Goal: Information Seeking & Learning: Learn about a topic

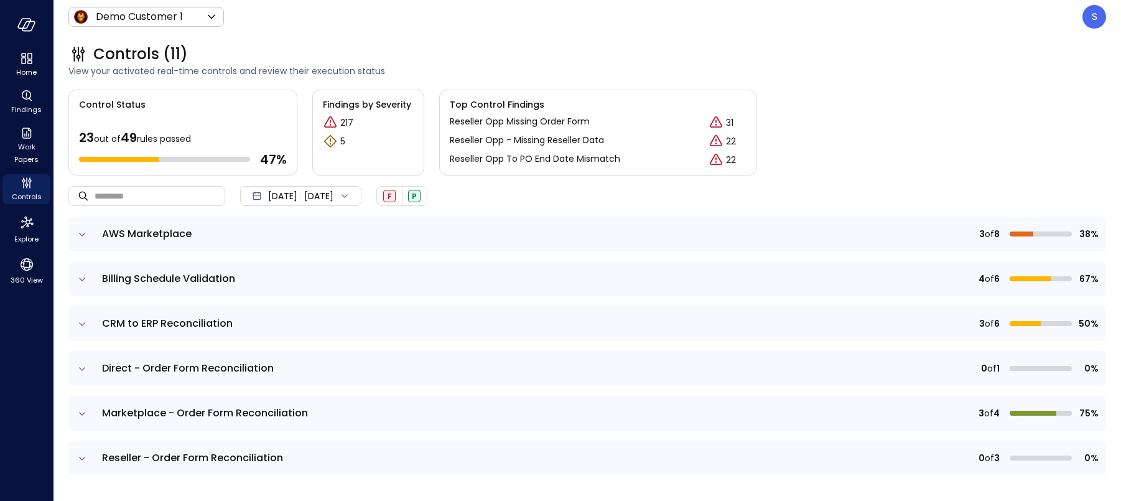
click at [80, 278] on icon "expand row" at bounding box center [82, 278] width 6 height 3
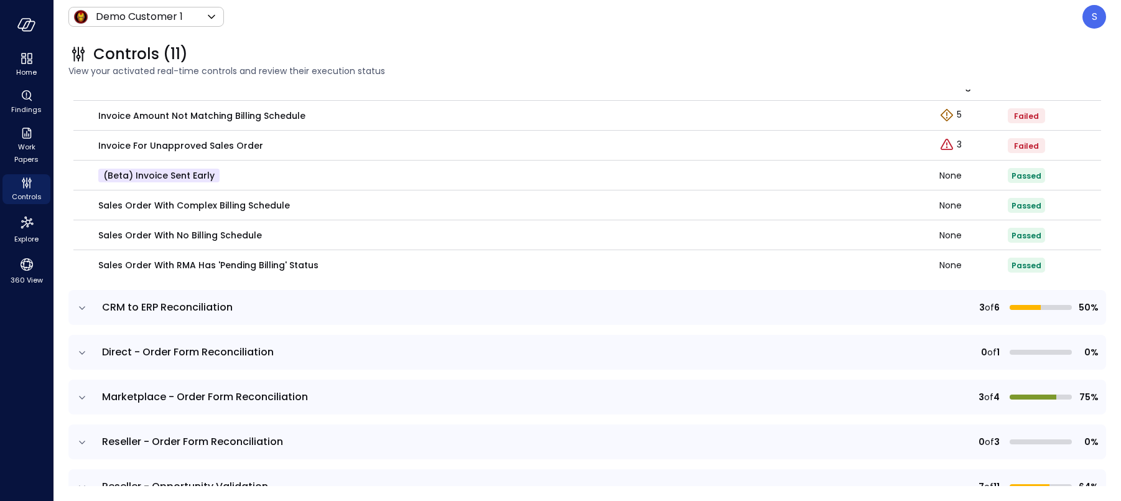
scroll to position [259, 0]
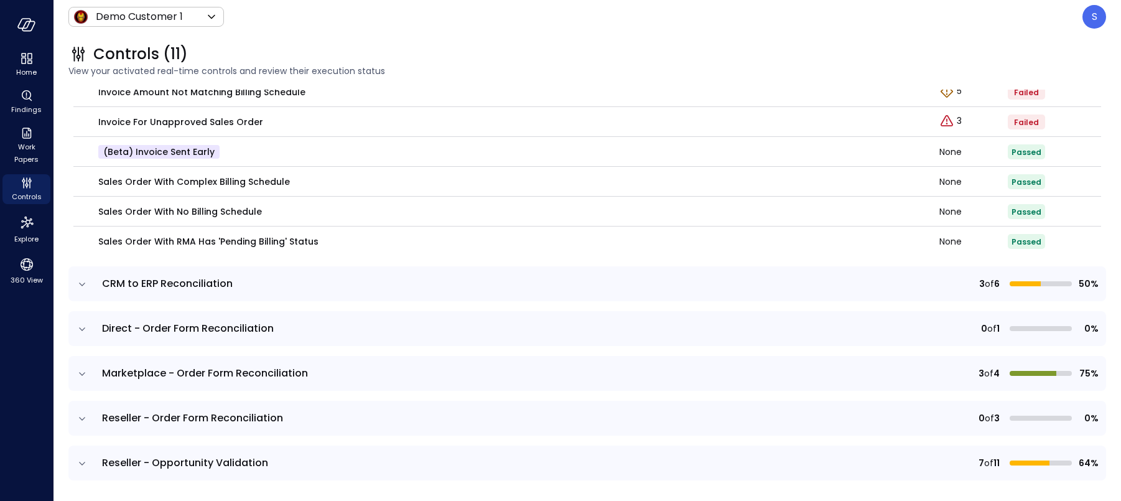
click at [81, 279] on icon "expand row" at bounding box center [82, 284] width 12 height 12
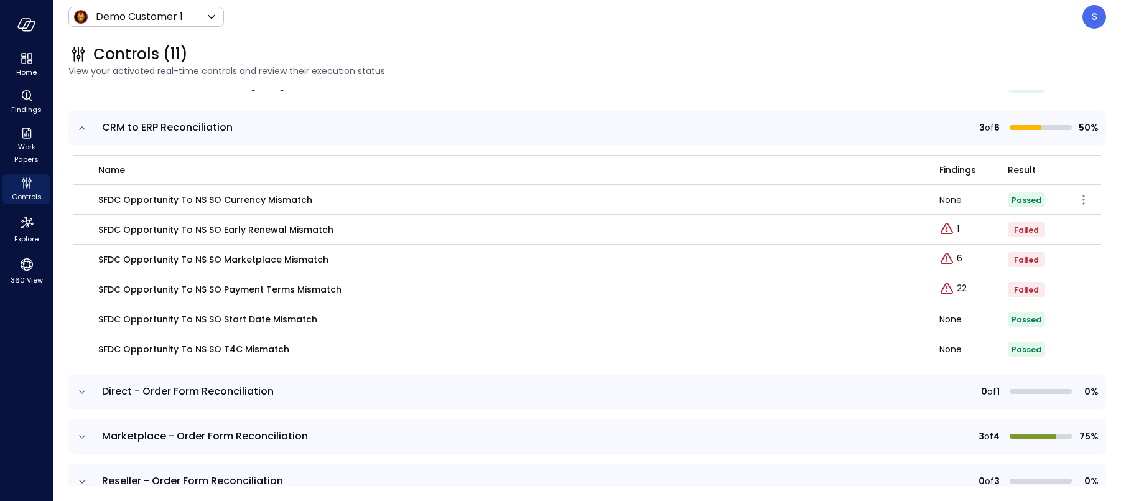
scroll to position [409, 0]
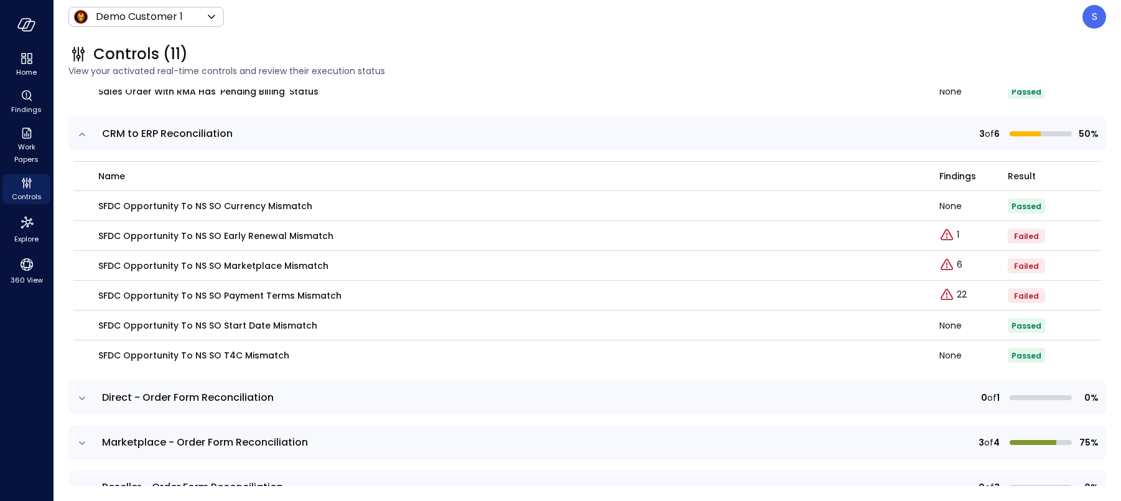
click at [81, 133] on icon "expand row" at bounding box center [82, 133] width 6 height 3
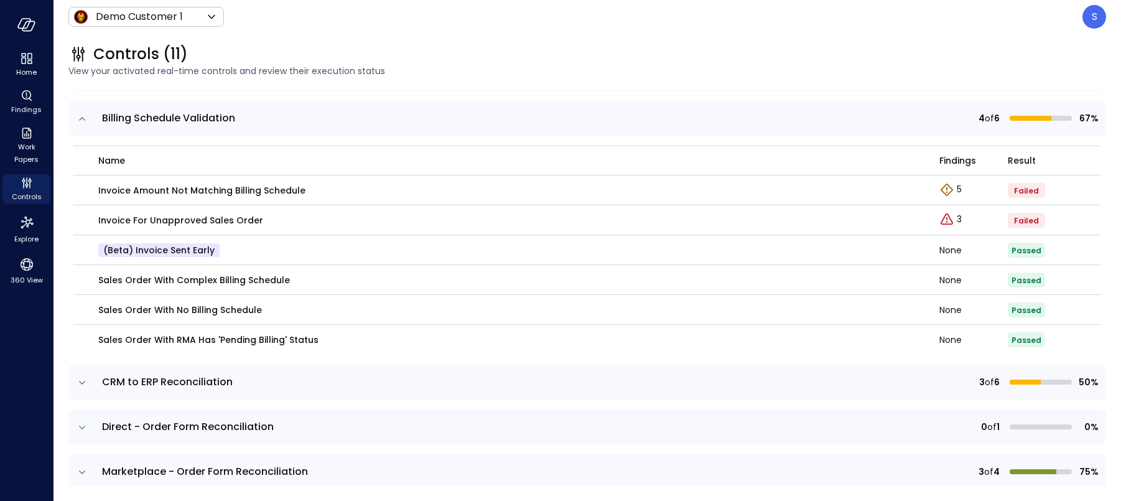
scroll to position [159, 0]
click at [77, 119] on icon "expand row" at bounding box center [82, 120] width 12 height 12
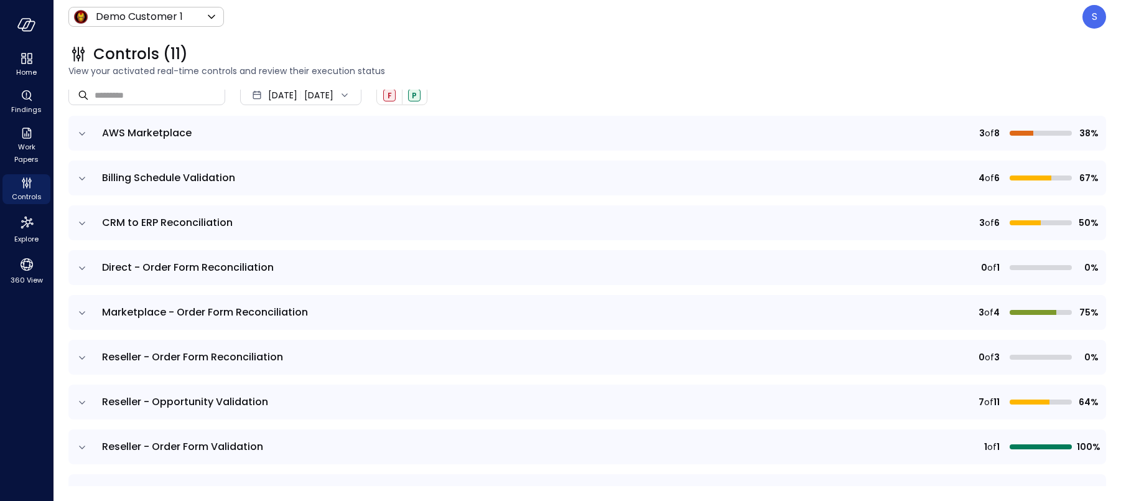
scroll to position [100, 0]
click at [81, 312] on icon "expand row" at bounding box center [82, 314] width 12 height 12
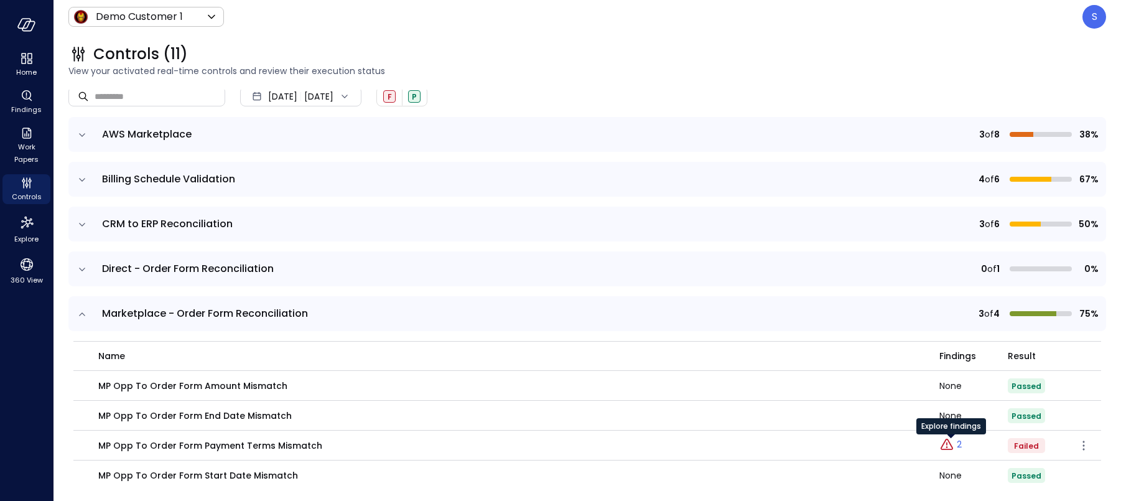
click at [957, 445] on p "2" at bounding box center [958, 444] width 5 height 13
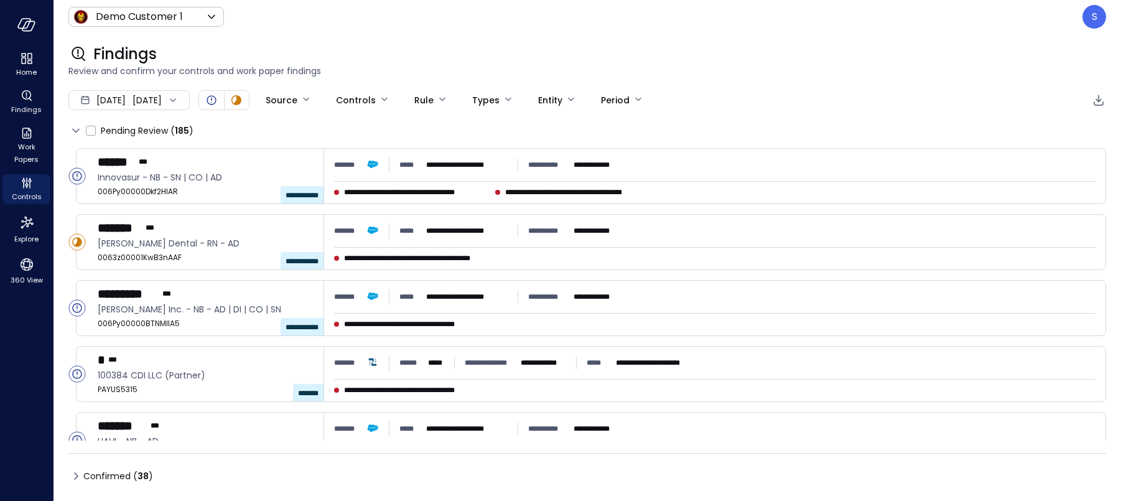
type input "****"
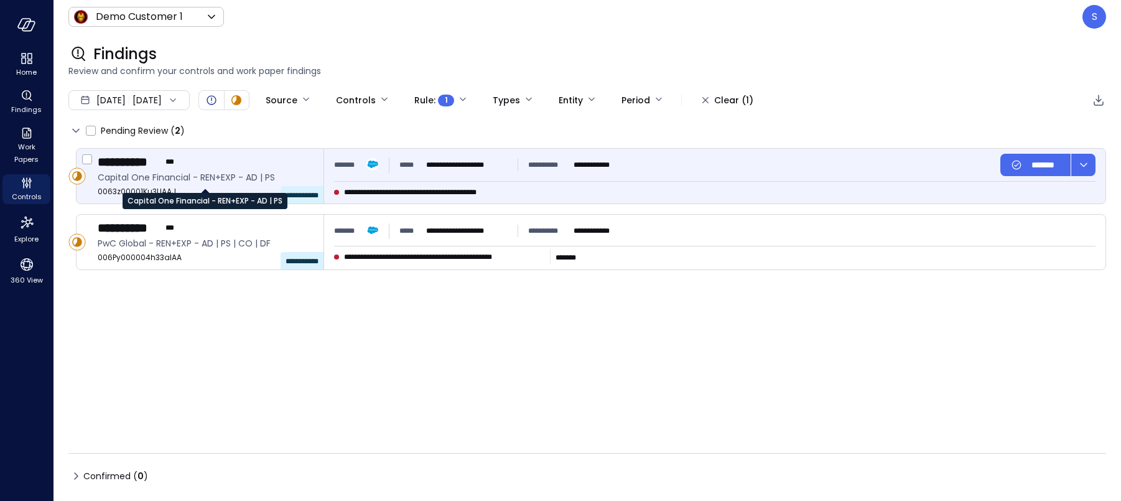
click at [236, 179] on span "Capital One Financial - REN+EXP - AD | PS" at bounding box center [206, 177] width 216 height 14
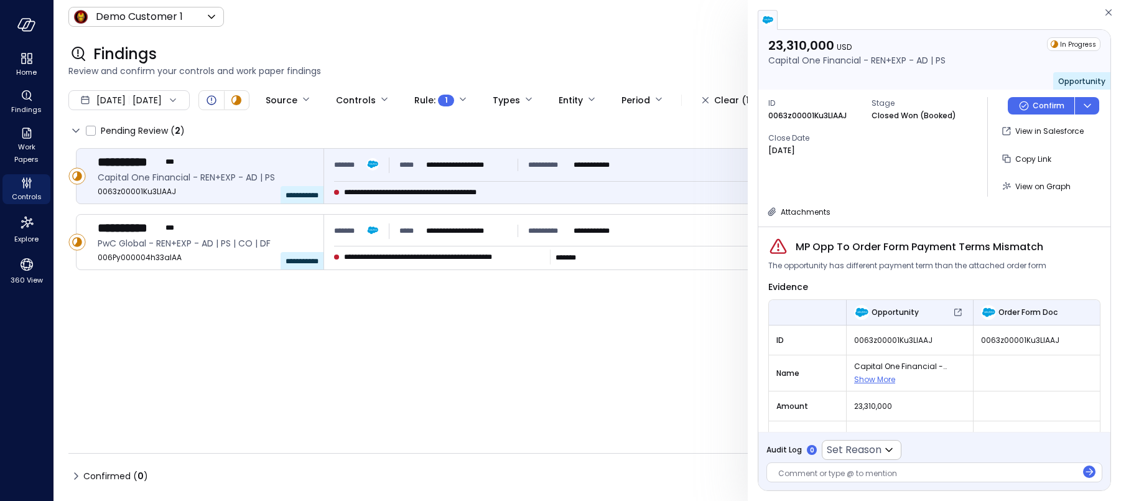
click at [793, 471] on div at bounding box center [927, 474] width 299 height 13
click at [885, 451] on icon at bounding box center [888, 449] width 15 height 15
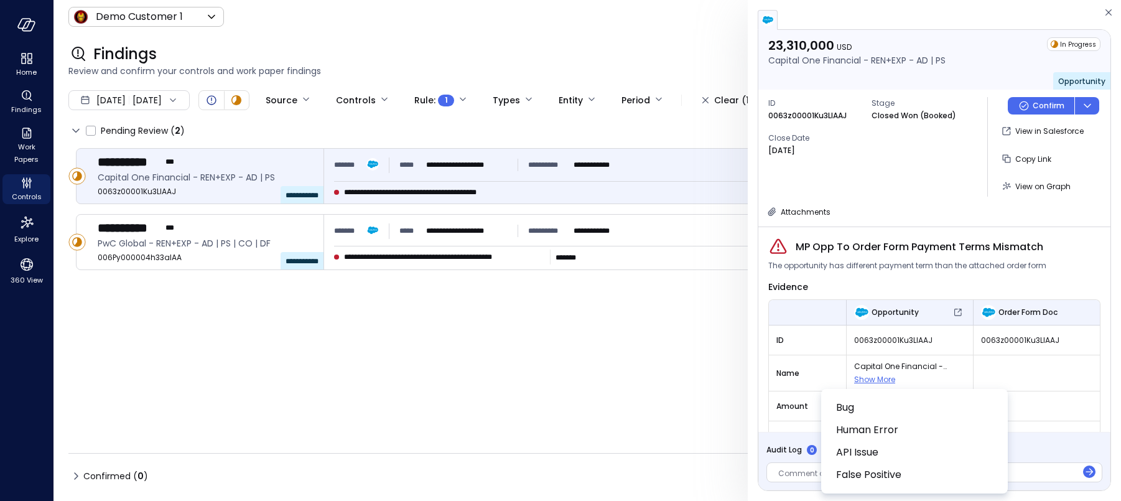
click at [759, 419] on div at bounding box center [560, 250] width 1121 height 501
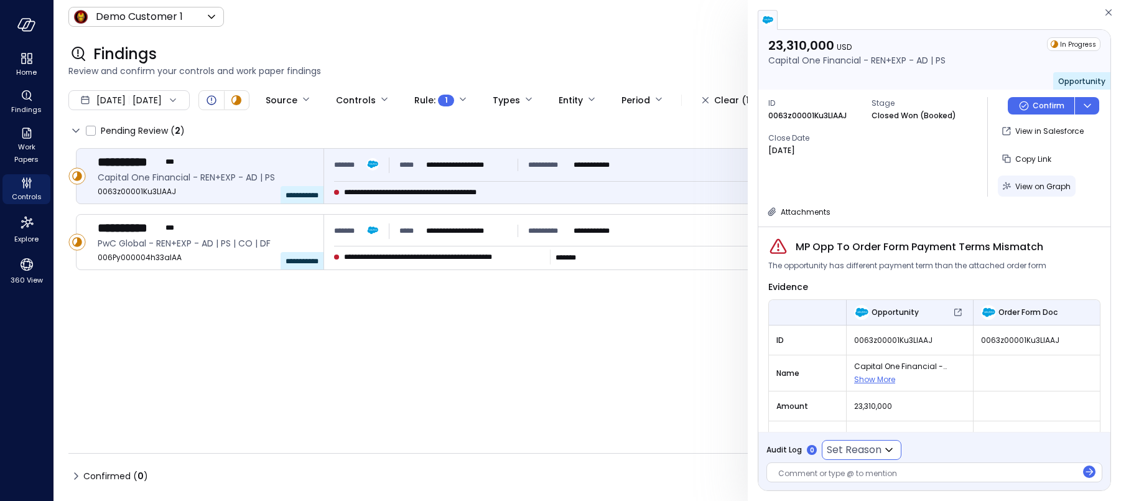
click at [1030, 183] on span "View on Graph" at bounding box center [1042, 186] width 55 height 11
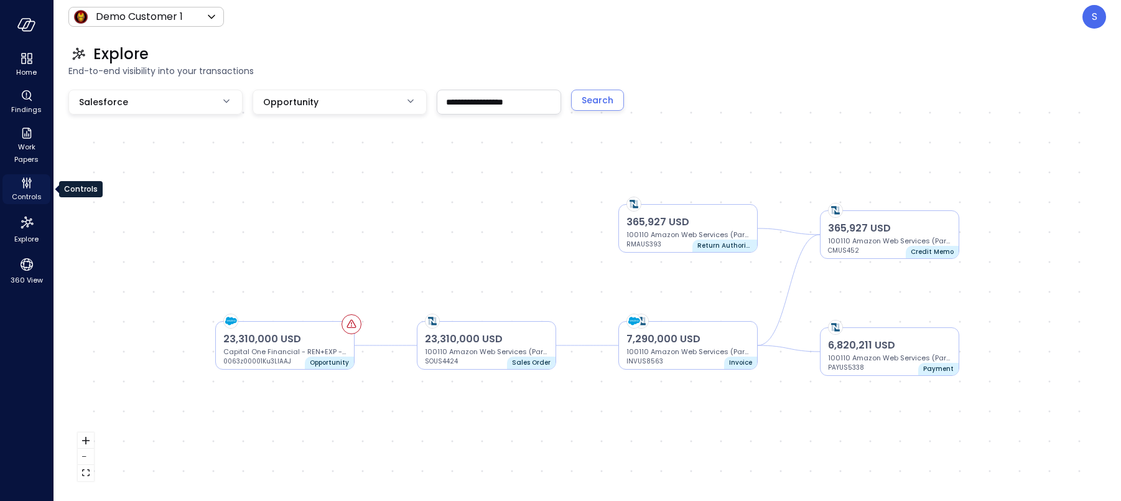
click at [30, 193] on span "Controls" at bounding box center [27, 196] width 30 height 12
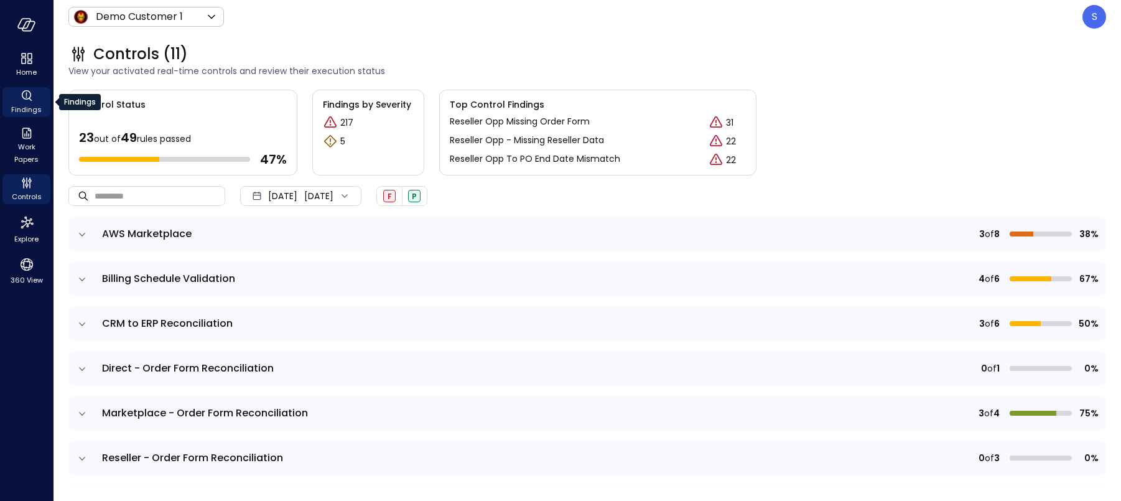
click at [21, 97] on icon "Findings" at bounding box center [26, 95] width 15 height 15
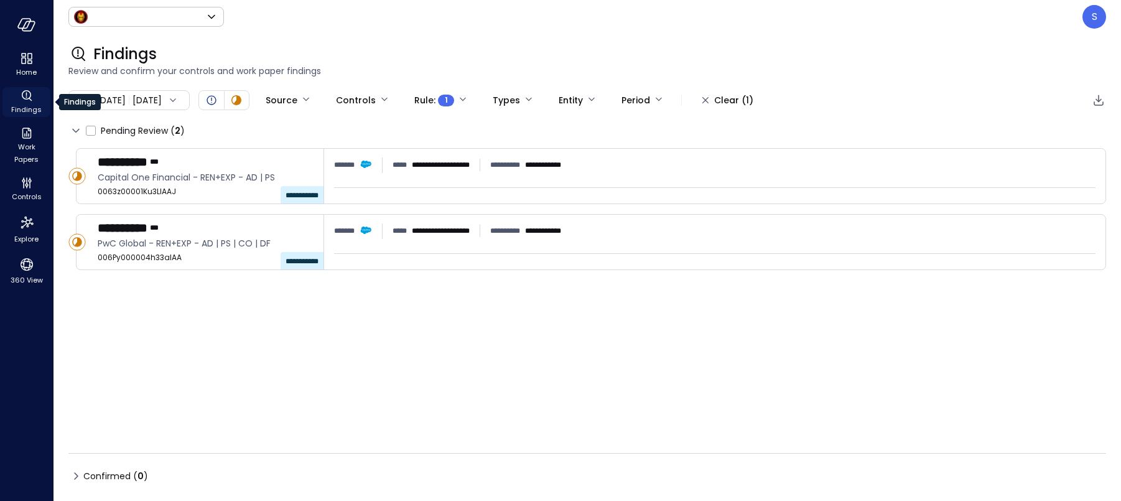
type input "*****"
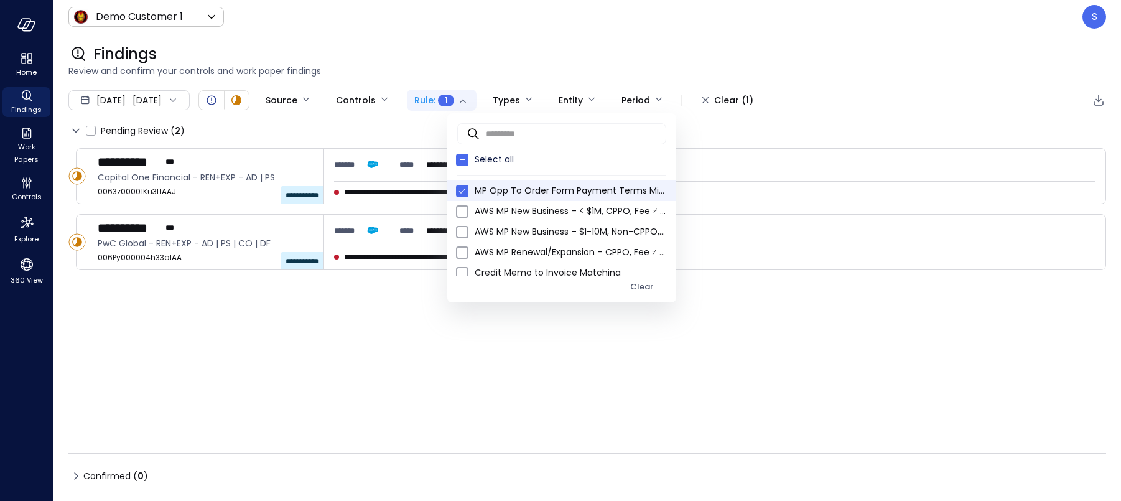
click at [502, 97] on body "**********" at bounding box center [560, 250] width 1121 height 501
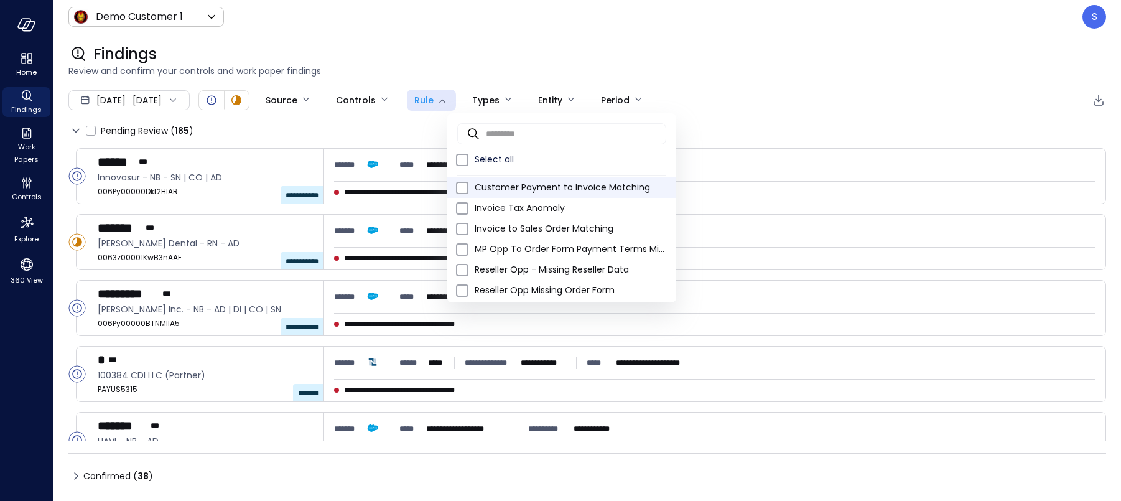
scroll to position [80, 0]
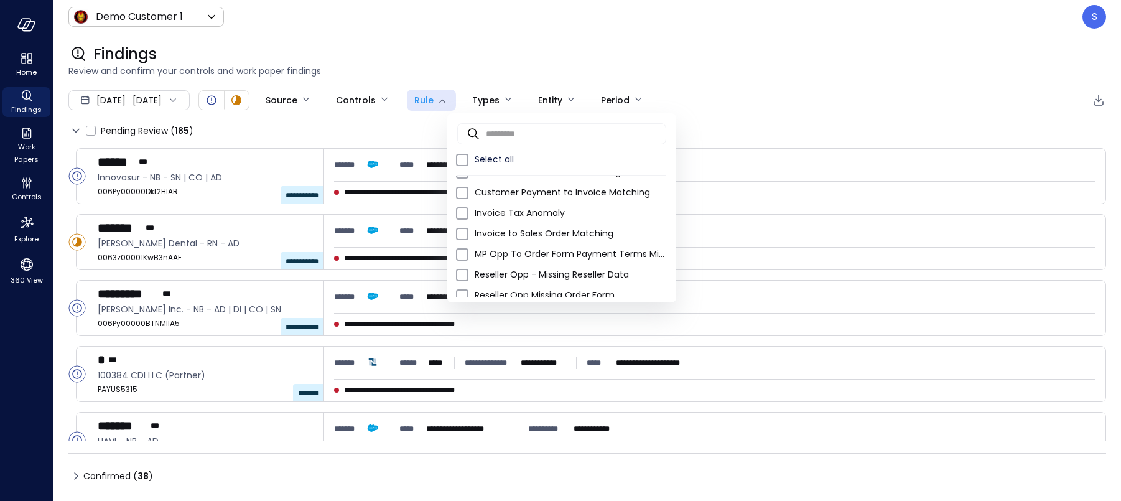
click at [292, 121] on div at bounding box center [560, 250] width 1121 height 501
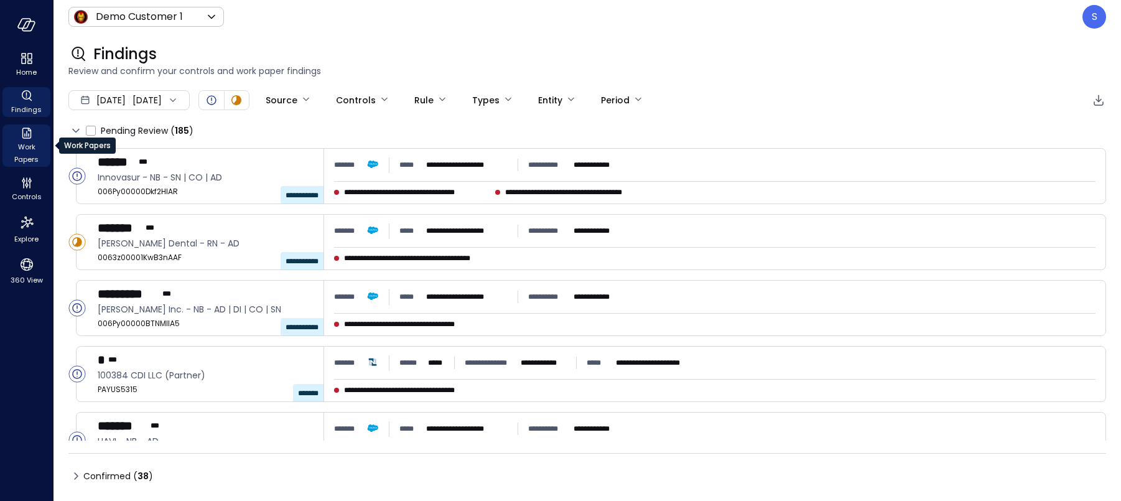
click at [25, 152] on span "Work Papers" at bounding box center [26, 153] width 38 height 25
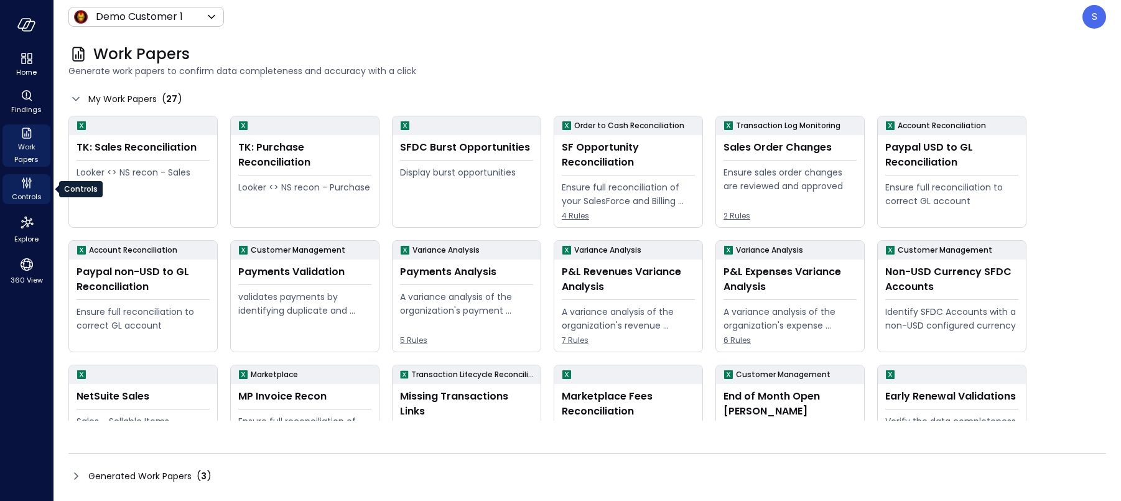
click at [27, 193] on span "Controls" at bounding box center [27, 196] width 30 height 12
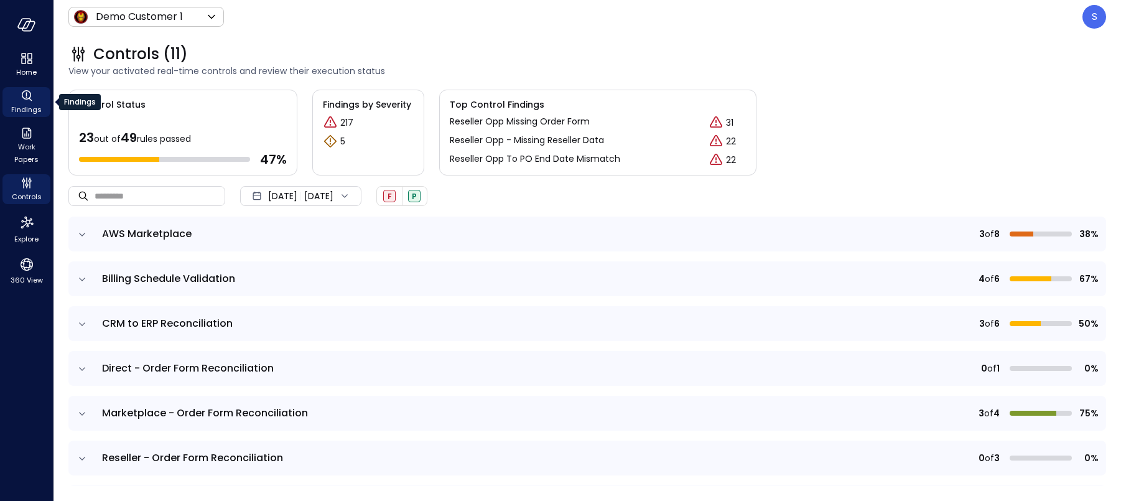
click at [25, 104] on span "Findings" at bounding box center [26, 109] width 30 height 12
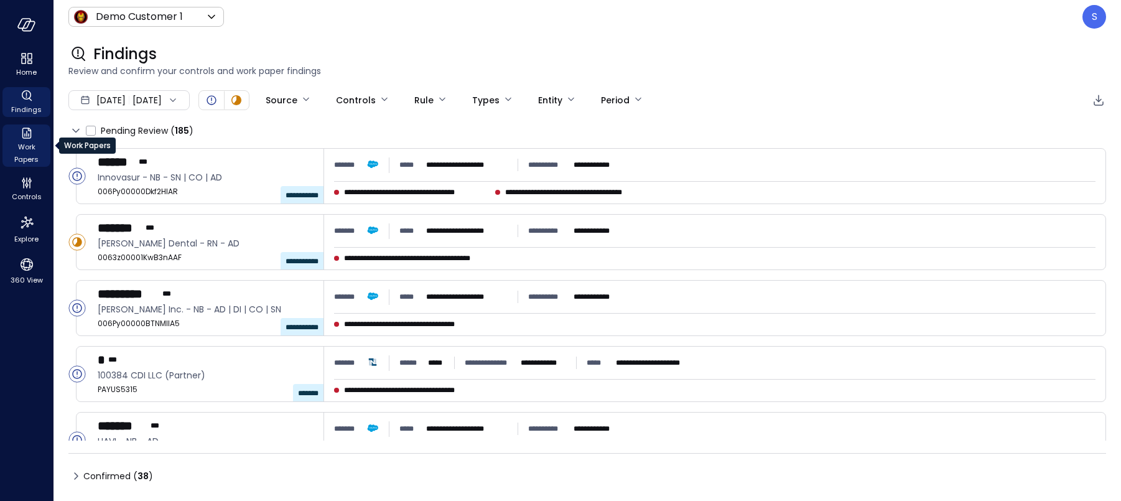
click at [28, 155] on span "Work Papers" at bounding box center [26, 153] width 38 height 25
